Goal: Task Accomplishment & Management: Manage account settings

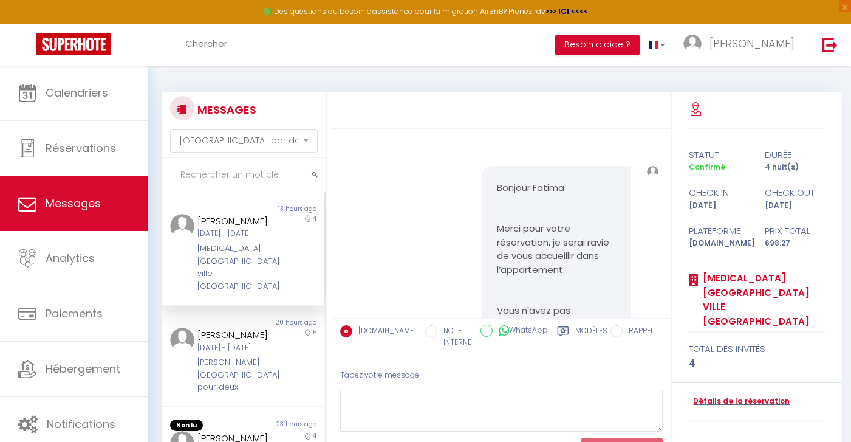
select select "message"
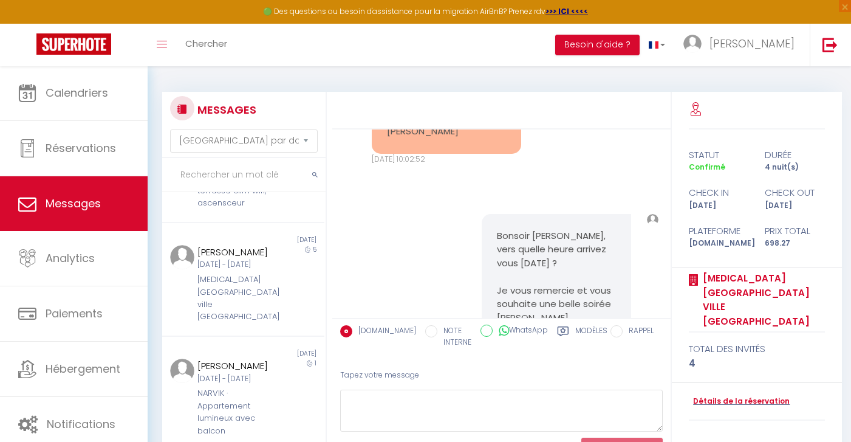
click at [266, 390] on div "NARVIK · Appartement lumineux avec balcon" at bounding box center [237, 412] width 78 height 50
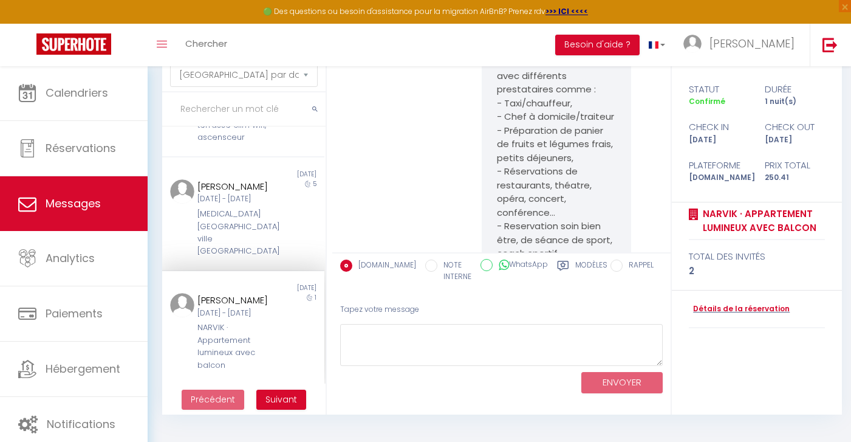
scroll to position [66, 0]
click at [248, 234] on div "[MEDICAL_DATA][GEOGRAPHIC_DATA] ville [GEOGRAPHIC_DATA]" at bounding box center [237, 233] width 78 height 50
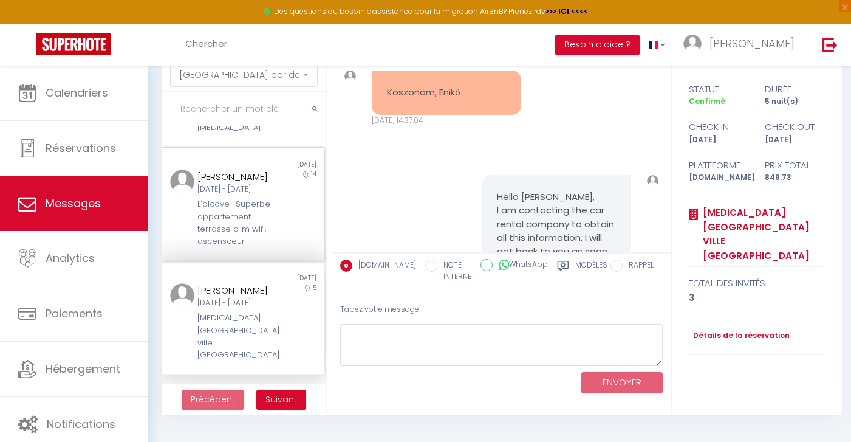
scroll to position [766, 0]
click at [259, 249] on div "L'alcove · Superbe appartement terrasse clim wifi, ascensceur" at bounding box center [237, 224] width 78 height 50
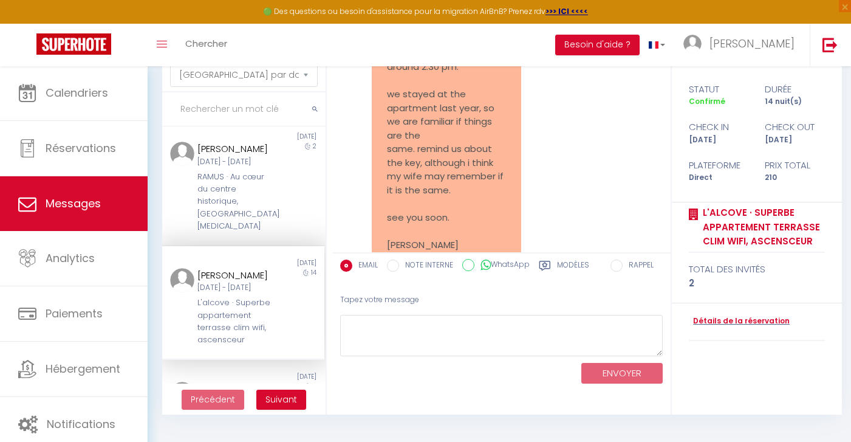
scroll to position [664, 0]
click at [258, 210] on div "RAMUS · Au cœur du centre historique, [GEOGRAPHIC_DATA][MEDICAL_DATA]" at bounding box center [237, 206] width 78 height 62
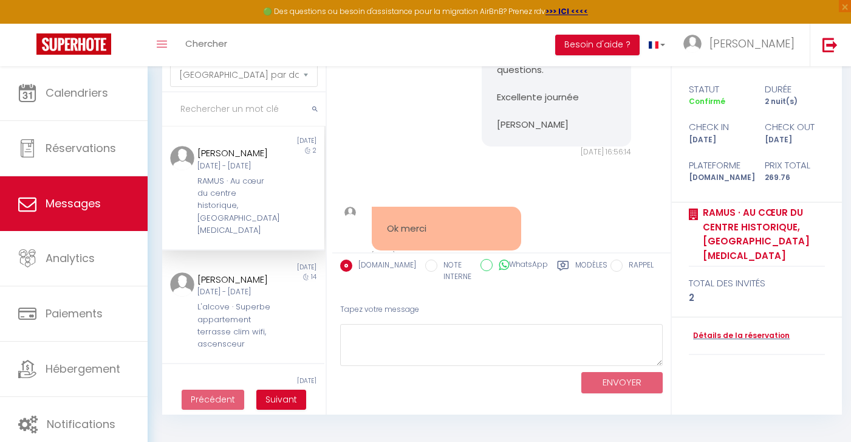
scroll to position [648, 0]
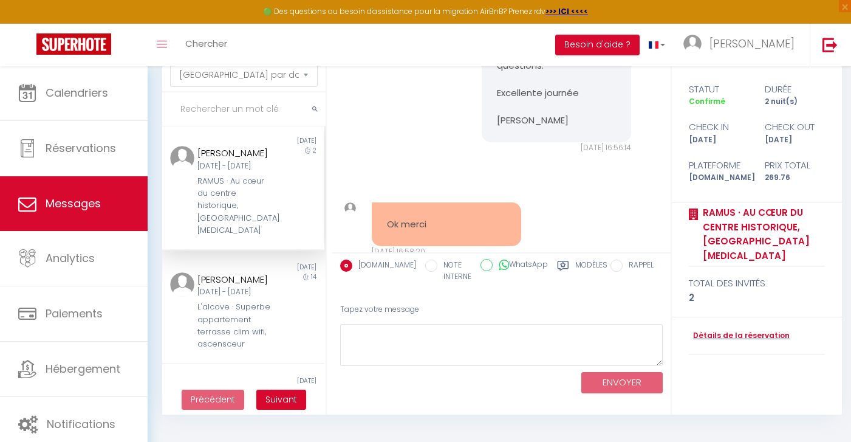
click at [247, 196] on div "RAMUS · Au cœur du centre historique, [GEOGRAPHIC_DATA][MEDICAL_DATA]" at bounding box center [237, 206] width 78 height 62
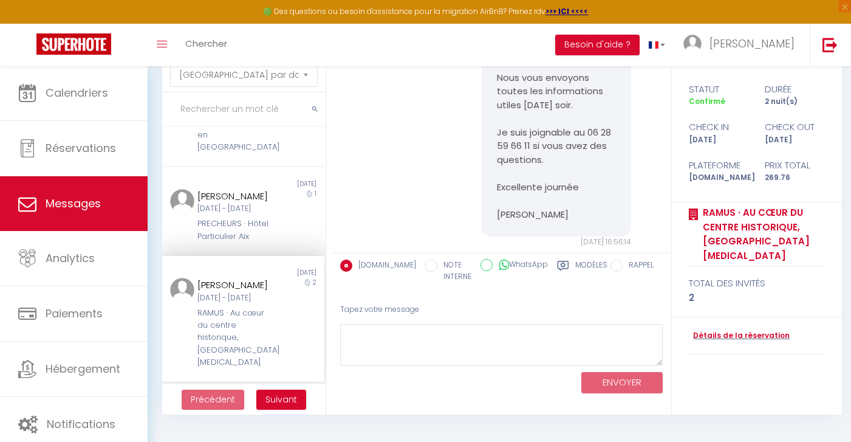
scroll to position [531, 0]
click at [265, 206] on div "[DATE] - [DATE]" at bounding box center [237, 211] width 78 height 12
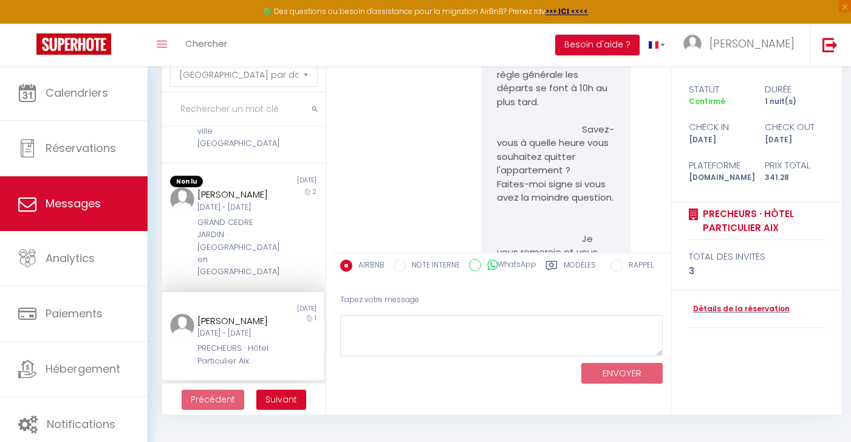
scroll to position [405, 0]
click at [247, 240] on div "GRAND CEDRE JARDIN · [GEOGRAPHIC_DATA] en [GEOGRAPHIC_DATA]" at bounding box center [237, 250] width 78 height 62
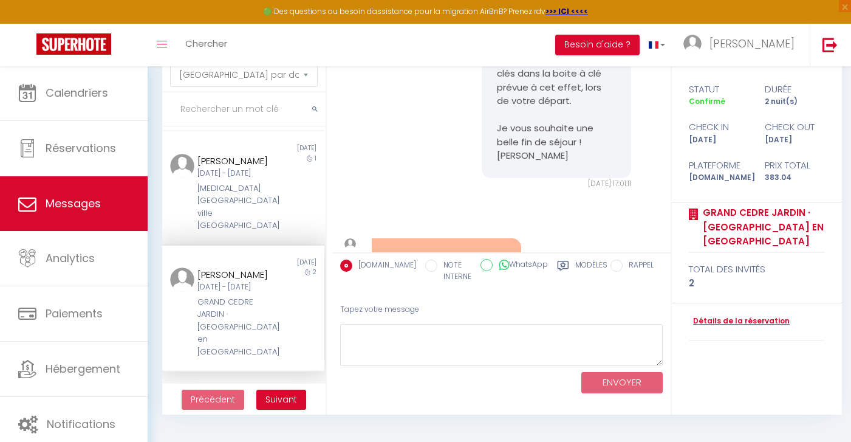
scroll to position [321, 0]
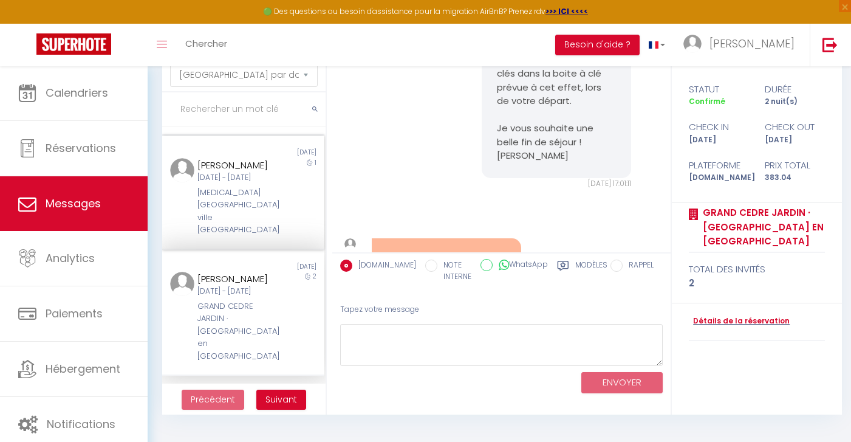
click at [264, 184] on div "[DATE] - [DATE]" at bounding box center [237, 178] width 78 height 12
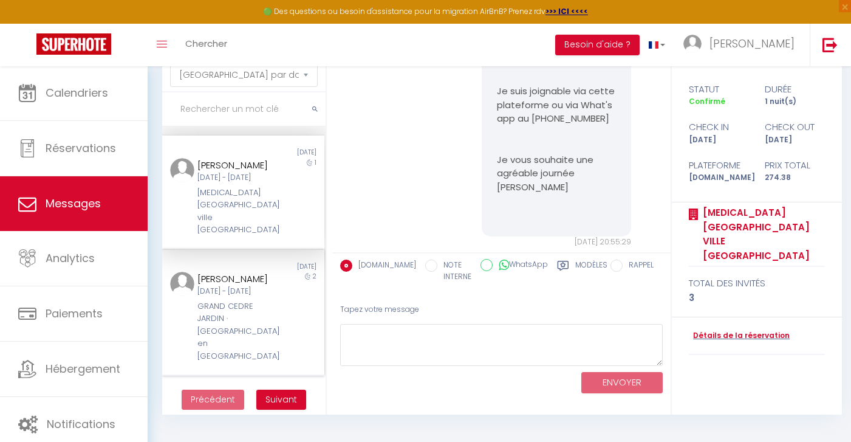
click at [274, 315] on div "GRAND CEDRE JARDIN · [GEOGRAPHIC_DATA] en [GEOGRAPHIC_DATA]" at bounding box center [237, 331] width 78 height 62
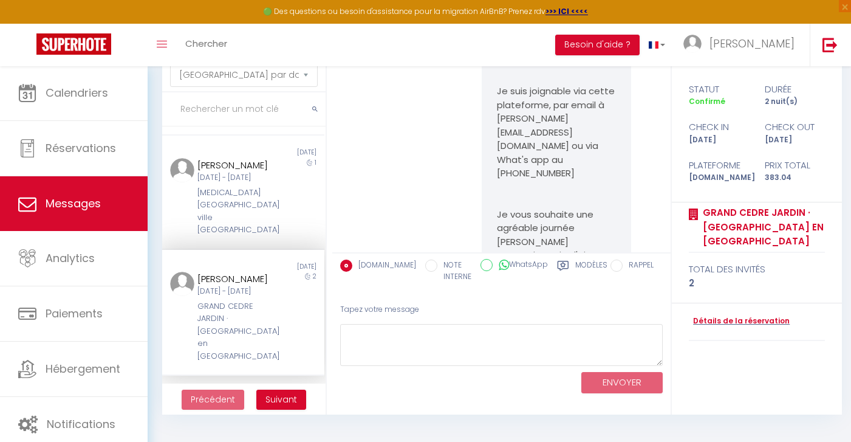
scroll to position [4273, 0]
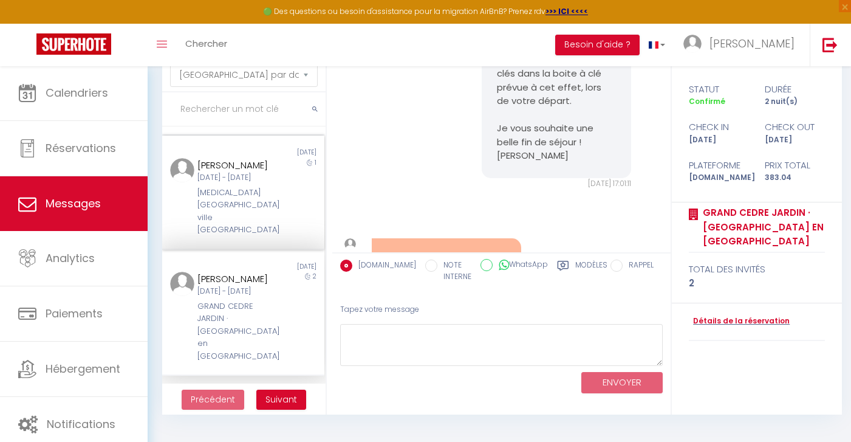
click at [238, 184] on div "[DATE] - [DATE]" at bounding box center [237, 178] width 78 height 12
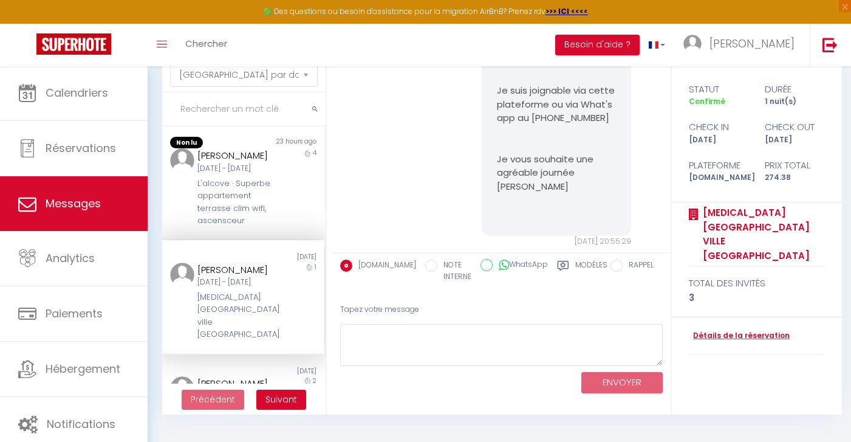
scroll to position [201, 0]
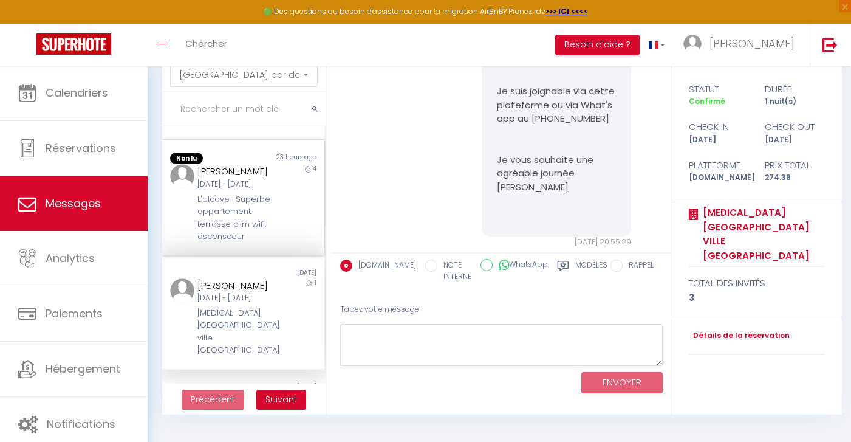
click at [249, 213] on div "L'alcove · Superbe appartement terrasse clim wifi, ascensceur" at bounding box center [237, 218] width 78 height 50
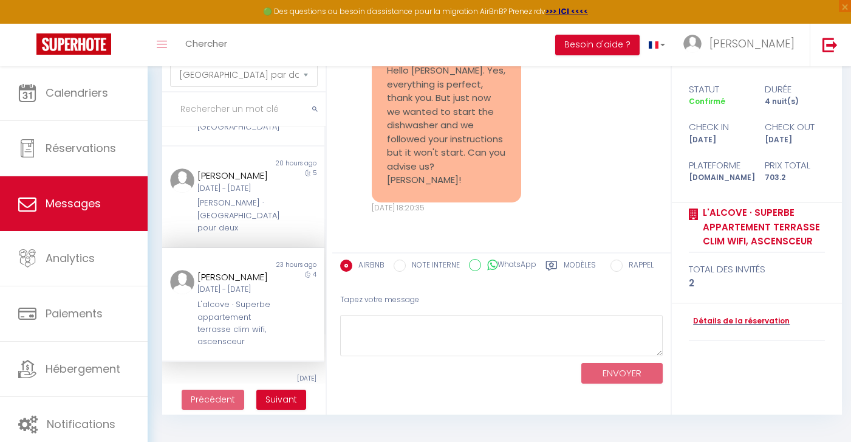
scroll to position [87, 0]
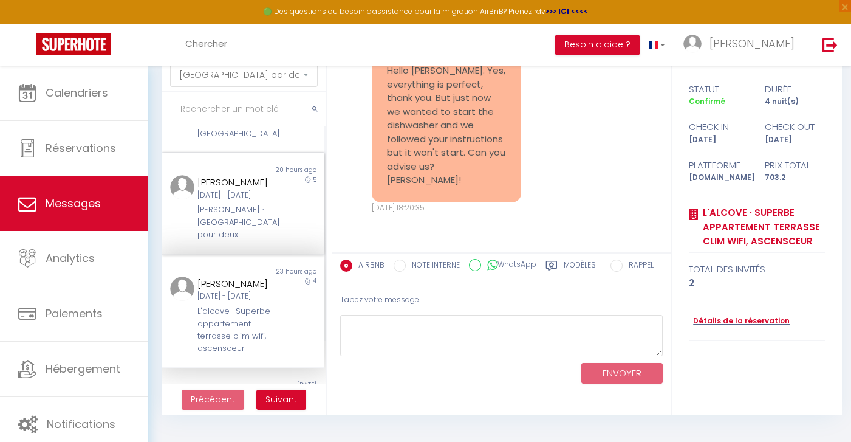
click at [242, 194] on div "[DATE] - [DATE]" at bounding box center [237, 196] width 78 height 12
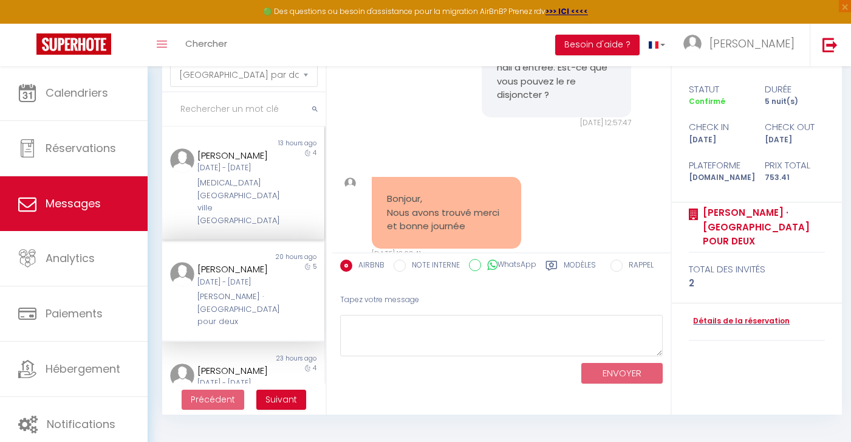
click at [266, 194] on div "[MEDICAL_DATA][GEOGRAPHIC_DATA] ville [GEOGRAPHIC_DATA]" at bounding box center [237, 202] width 78 height 50
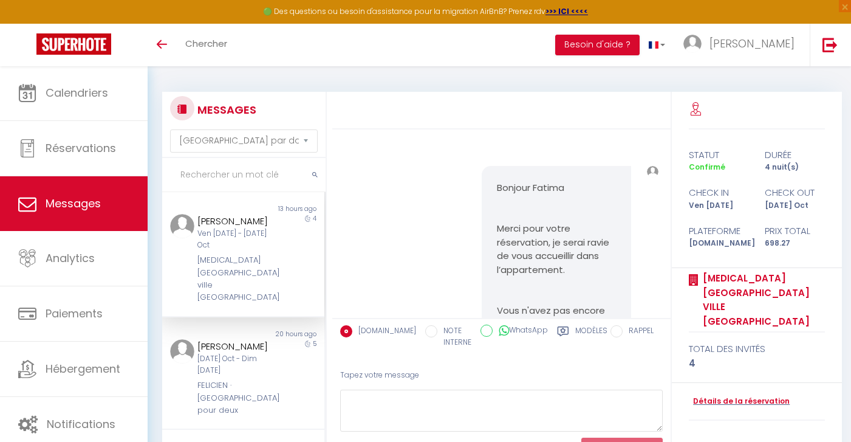
select select "message"
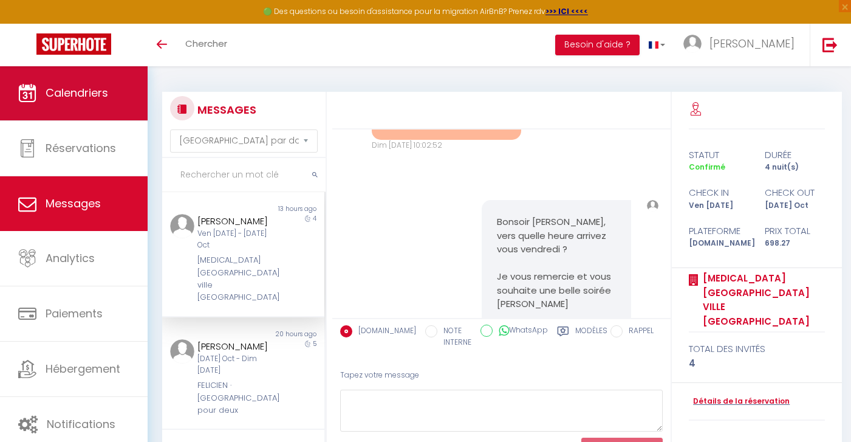
click at [76, 114] on link "Calendriers" at bounding box center [74, 93] width 148 height 55
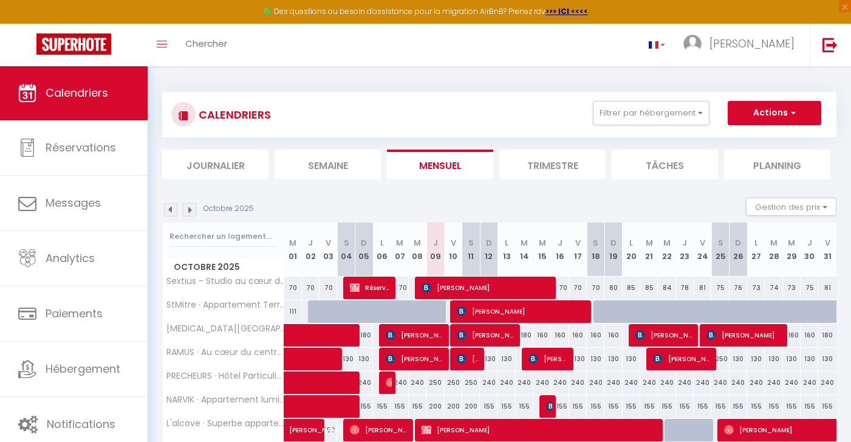
click at [354, 171] on li "Semaine" at bounding box center [328, 164] width 106 height 30
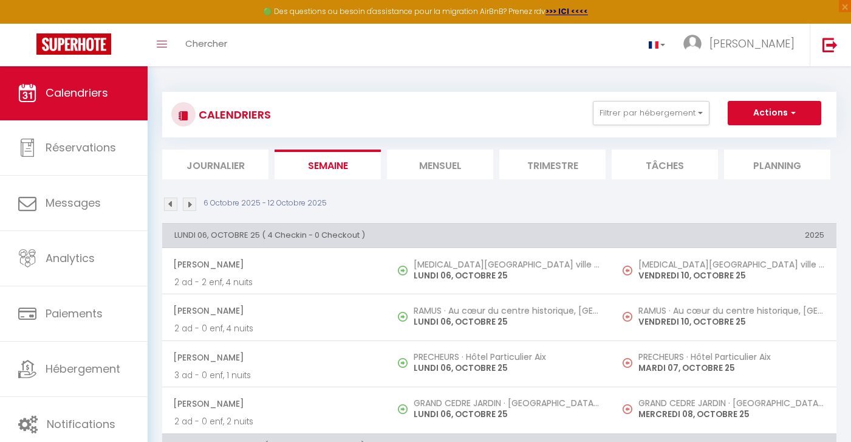
click at [191, 202] on img at bounding box center [189, 204] width 13 height 13
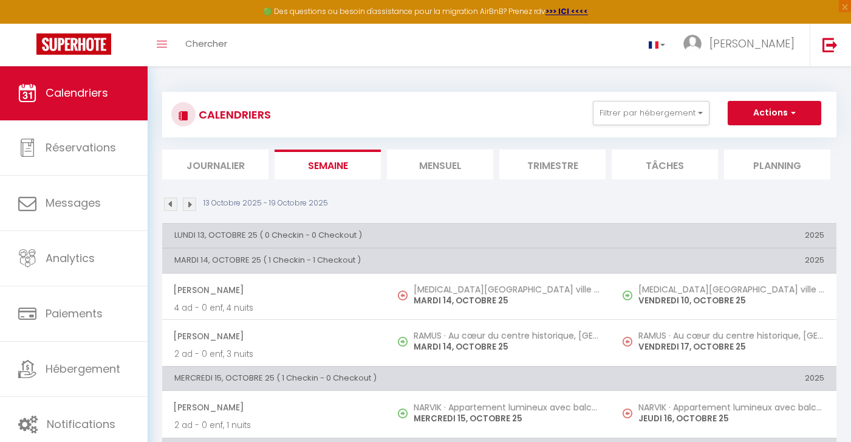
click at [193, 202] on img at bounding box center [189, 204] width 13 height 13
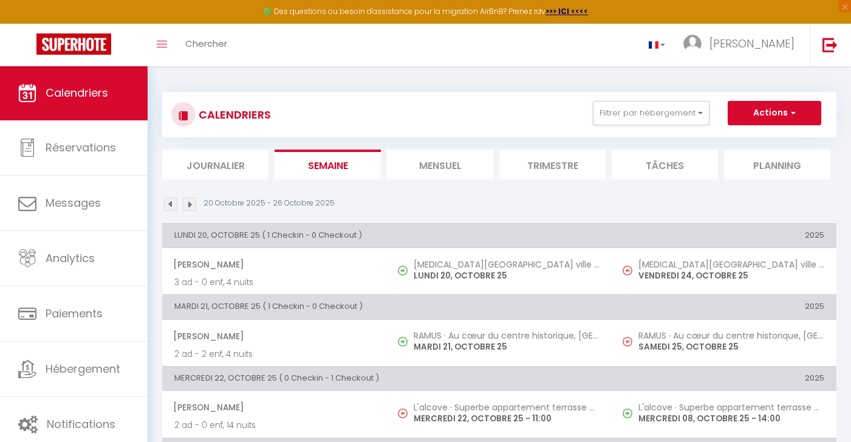
click at [171, 202] on img at bounding box center [170, 204] width 13 height 13
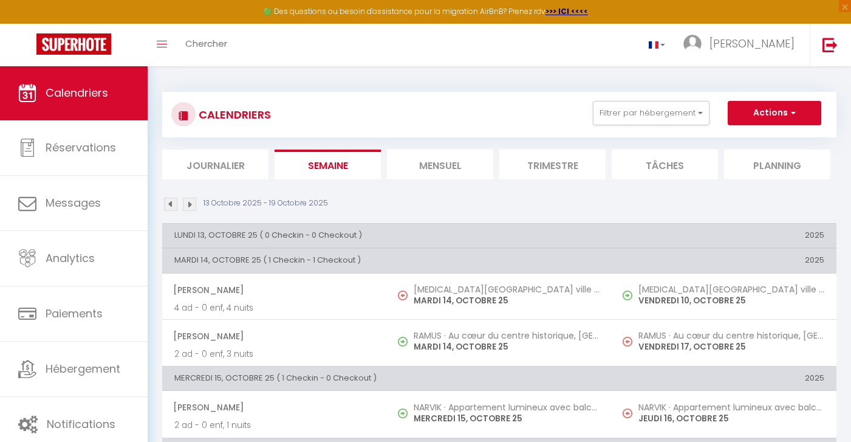
click at [171, 202] on img at bounding box center [170, 204] width 13 height 13
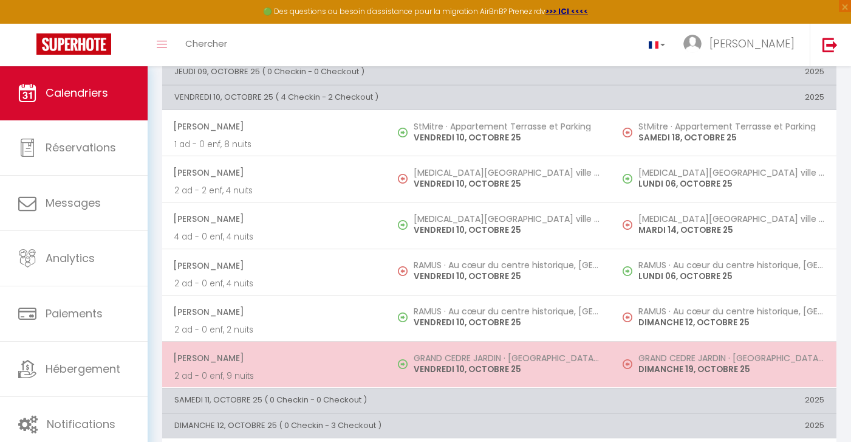
scroll to position [744, 0]
